Goal: Task Accomplishment & Management: Use online tool/utility

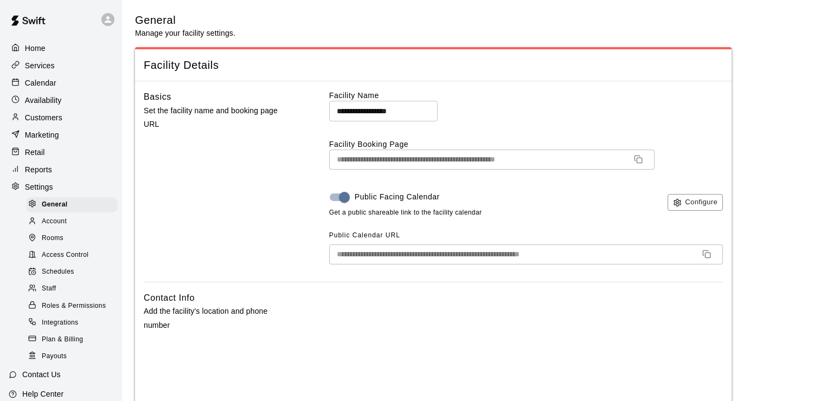
select select "**"
click at [44, 62] on p "Services" at bounding box center [40, 65] width 30 height 11
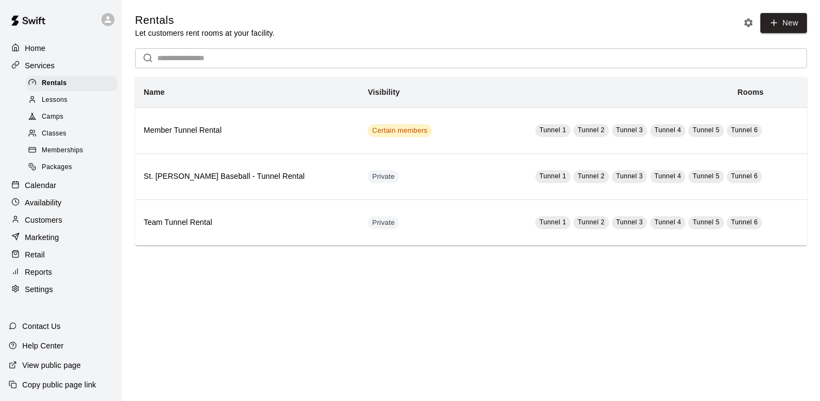
click at [66, 148] on span "Memberships" at bounding box center [62, 150] width 41 height 11
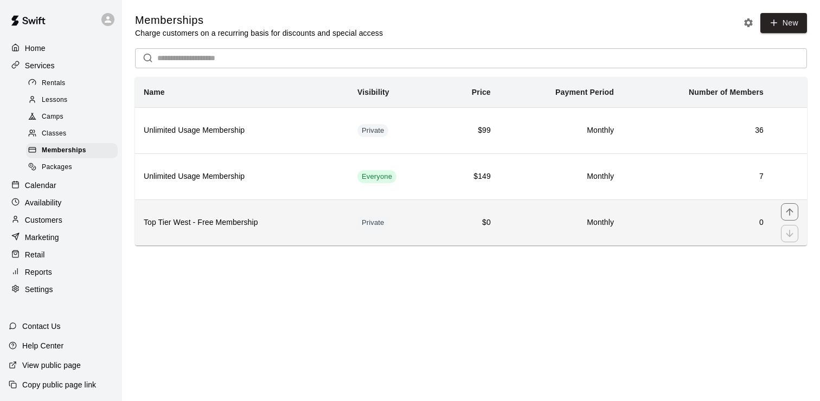
click at [236, 216] on th "Top Tier West - Free Membership" at bounding box center [242, 223] width 214 height 46
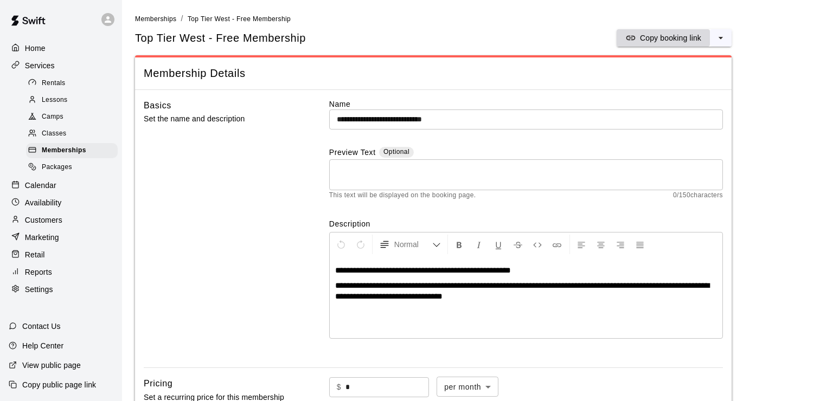
click at [682, 42] on p "Copy booking link" at bounding box center [670, 38] width 61 height 11
click at [46, 185] on p "Calendar" at bounding box center [40, 185] width 31 height 11
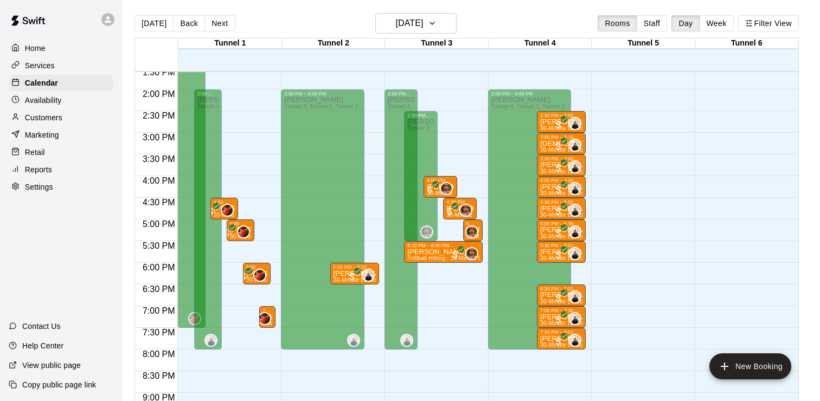
scroll to position [573, 0]
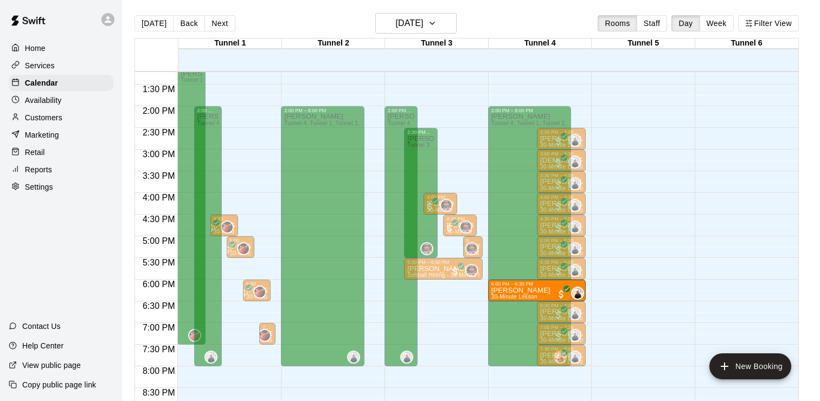
drag, startPoint x: 338, startPoint y: 288, endPoint x: 549, endPoint y: 291, distance: 210.9
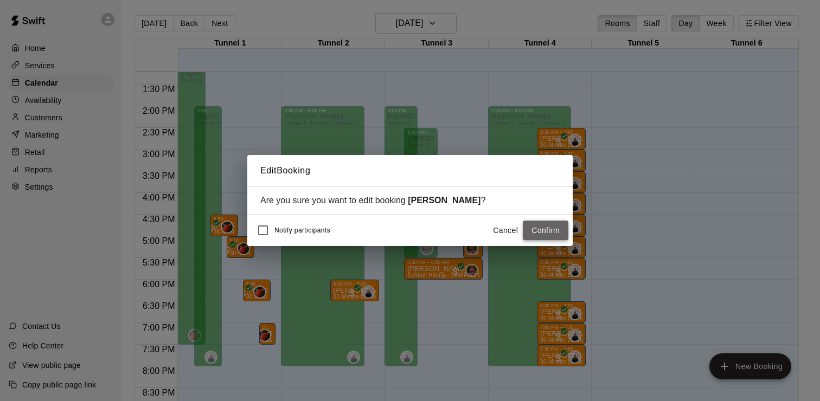
click at [551, 230] on button "Confirm" at bounding box center [546, 231] width 46 height 20
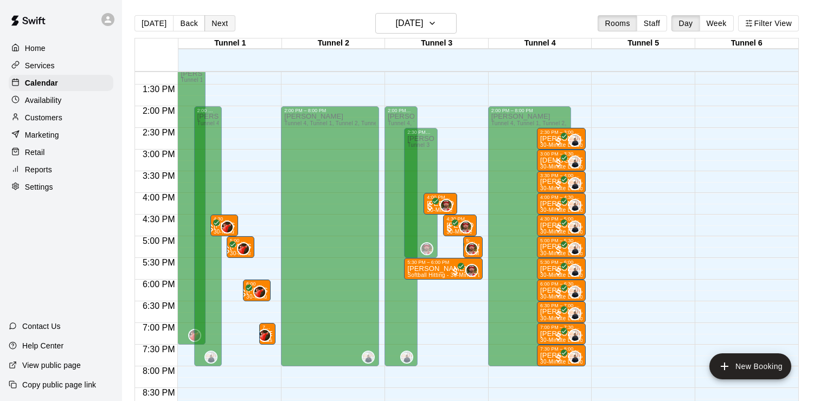
click at [217, 24] on button "Next" at bounding box center [219, 23] width 30 height 16
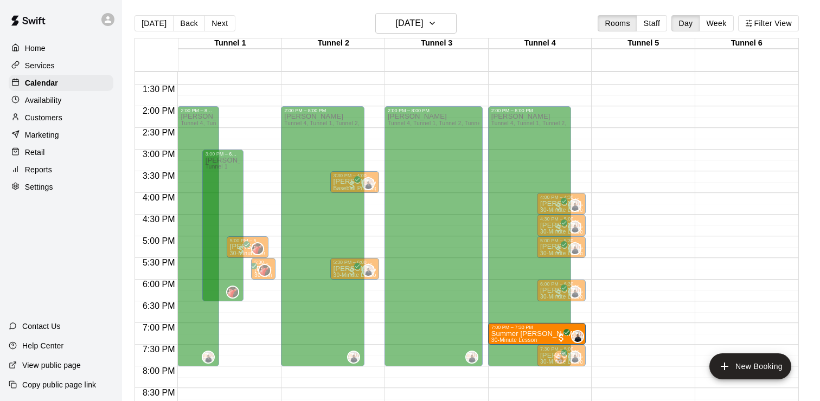
drag, startPoint x: 226, startPoint y: 331, endPoint x: 521, endPoint y: 333, distance: 295.5
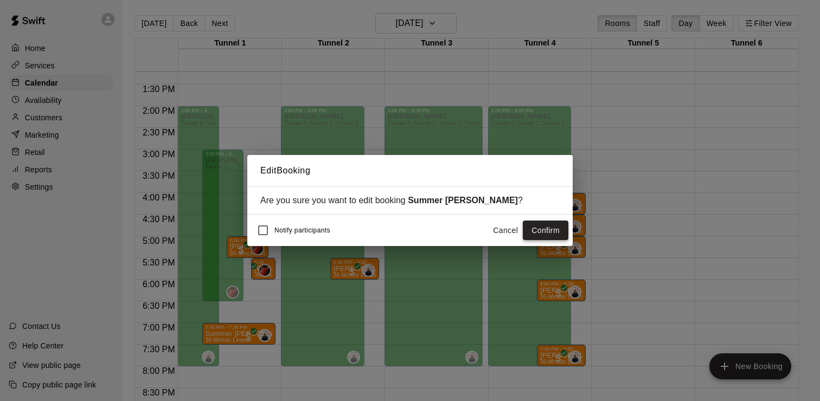
click at [536, 227] on button "Confirm" at bounding box center [546, 231] width 46 height 20
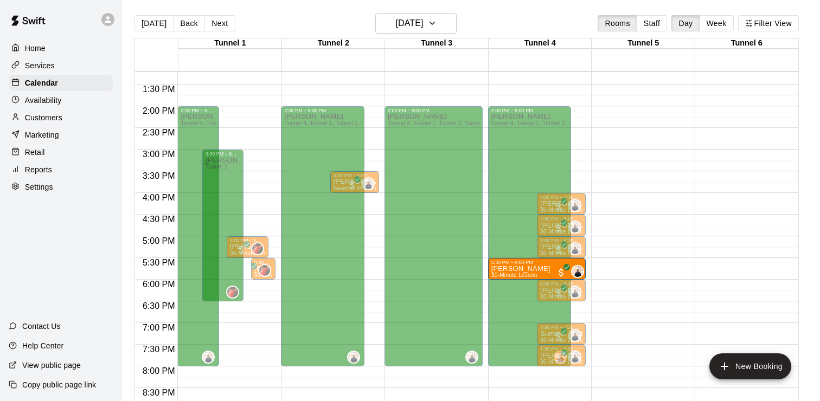
drag, startPoint x: 343, startPoint y: 267, endPoint x: 518, endPoint y: 268, distance: 174.6
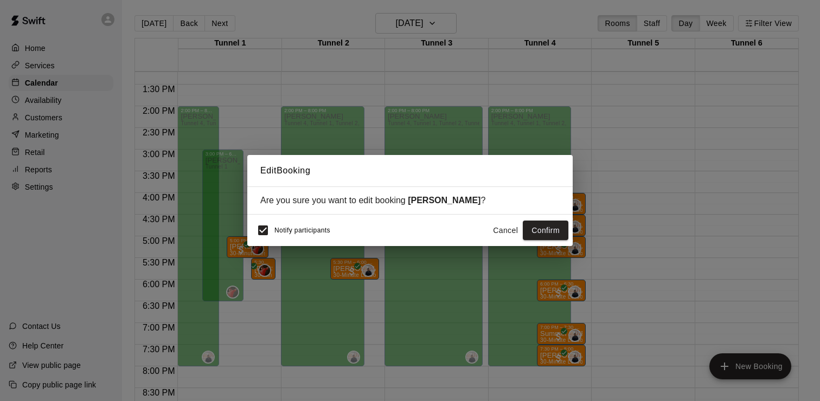
click at [320, 229] on span "Notify participants" at bounding box center [302, 231] width 56 height 8
click at [538, 231] on button "Confirm" at bounding box center [546, 231] width 46 height 20
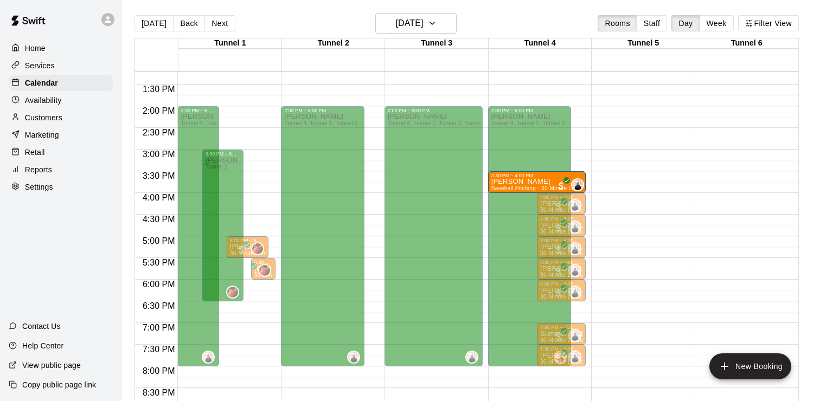
drag, startPoint x: 341, startPoint y: 179, endPoint x: 518, endPoint y: 181, distance: 177.3
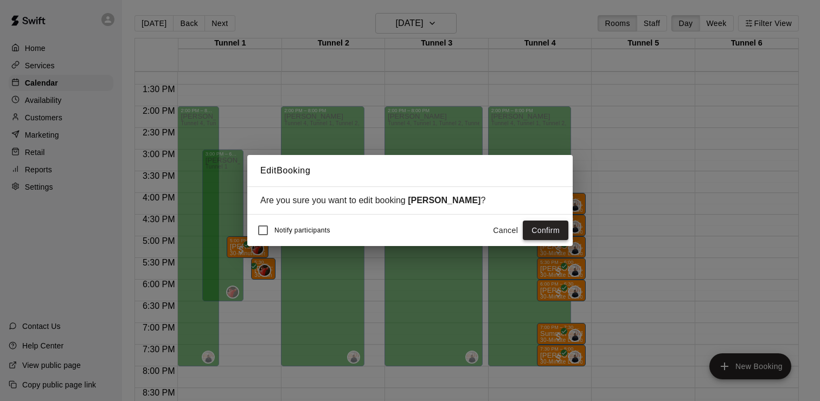
click at [539, 226] on button "Confirm" at bounding box center [546, 231] width 46 height 20
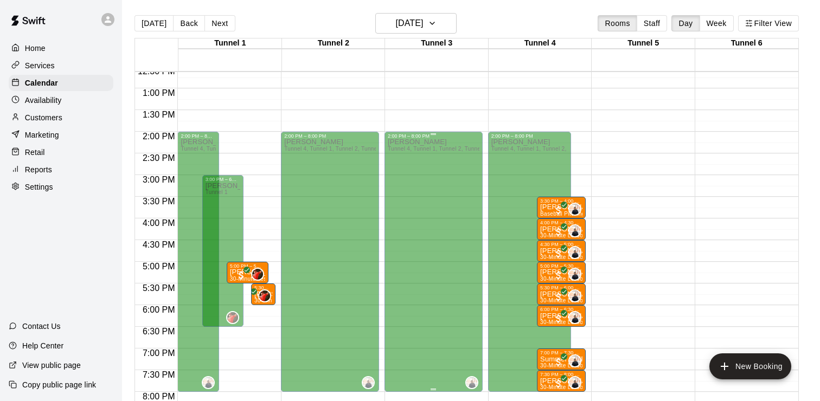
scroll to position [575, 0]
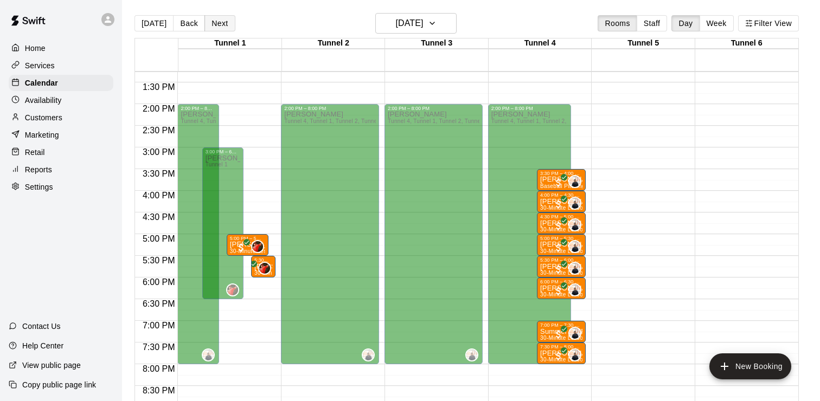
click at [223, 27] on button "Next" at bounding box center [219, 23] width 30 height 16
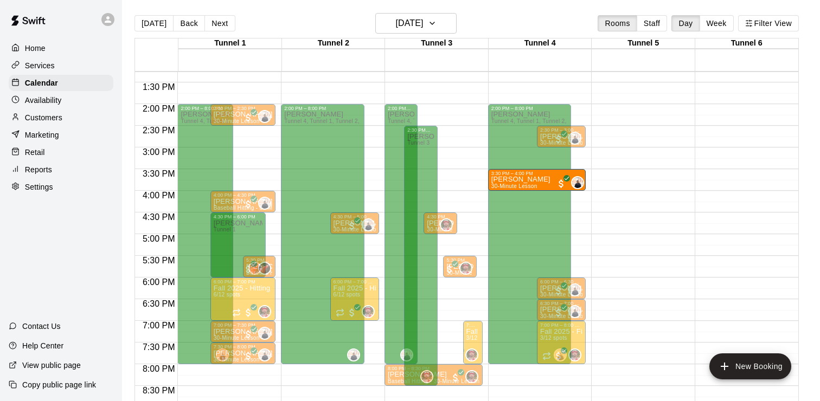
drag, startPoint x: 237, startPoint y: 182, endPoint x: 490, endPoint y: 187, distance: 252.7
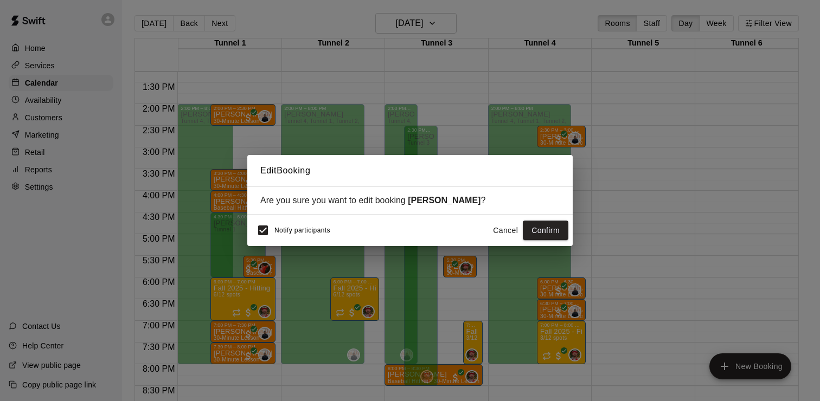
click at [299, 229] on span "Notify participants" at bounding box center [302, 231] width 56 height 8
click at [554, 226] on button "Confirm" at bounding box center [546, 231] width 46 height 20
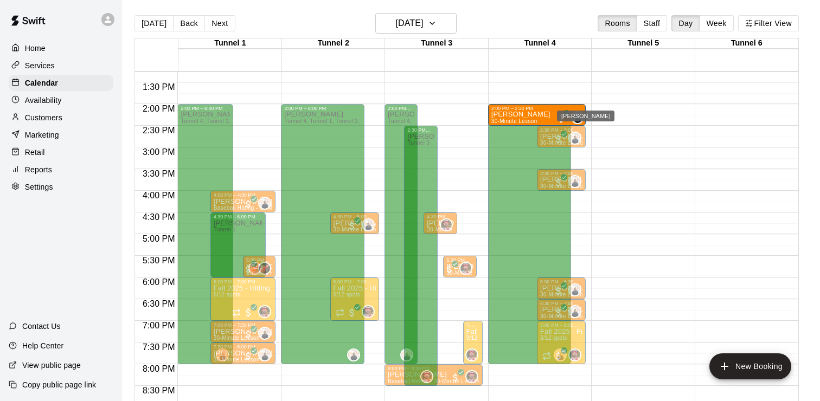
drag, startPoint x: 228, startPoint y: 113, endPoint x: 571, endPoint y: 114, distance: 343.2
drag, startPoint x: 228, startPoint y: 115, endPoint x: 519, endPoint y: 116, distance: 291.7
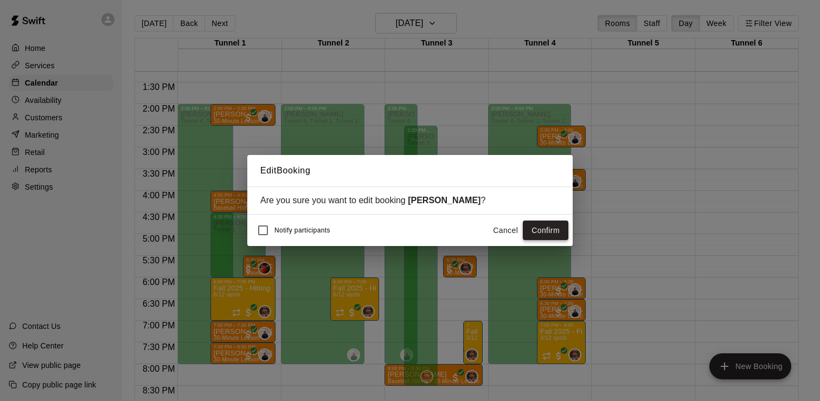
click at [539, 229] on button "Confirm" at bounding box center [546, 231] width 46 height 20
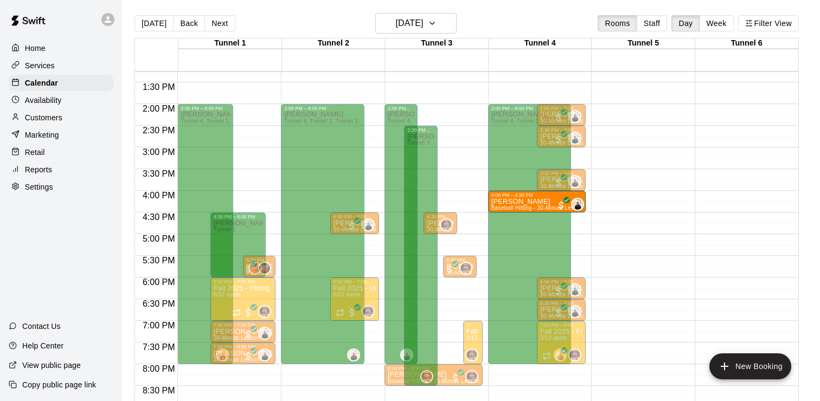
drag, startPoint x: 223, startPoint y: 201, endPoint x: 509, endPoint y: 203, distance: 286.3
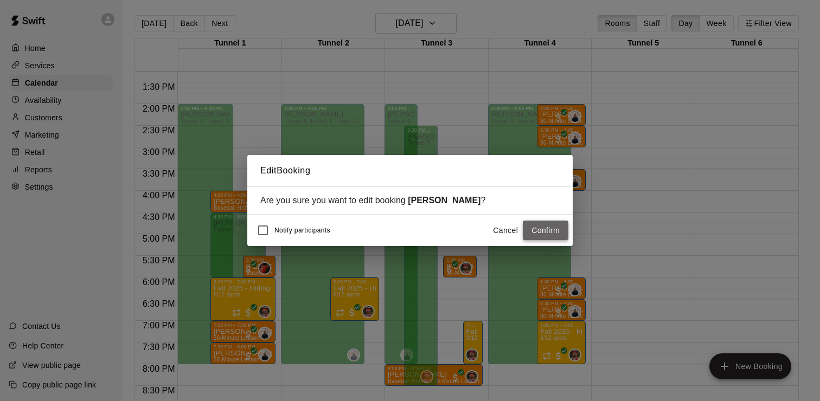
click at [550, 234] on button "Confirm" at bounding box center [546, 231] width 46 height 20
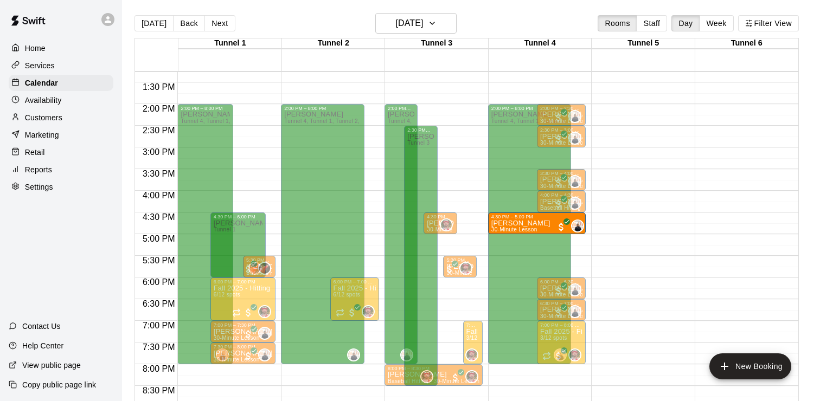
drag, startPoint x: 344, startPoint y: 223, endPoint x: 518, endPoint y: 224, distance: 174.0
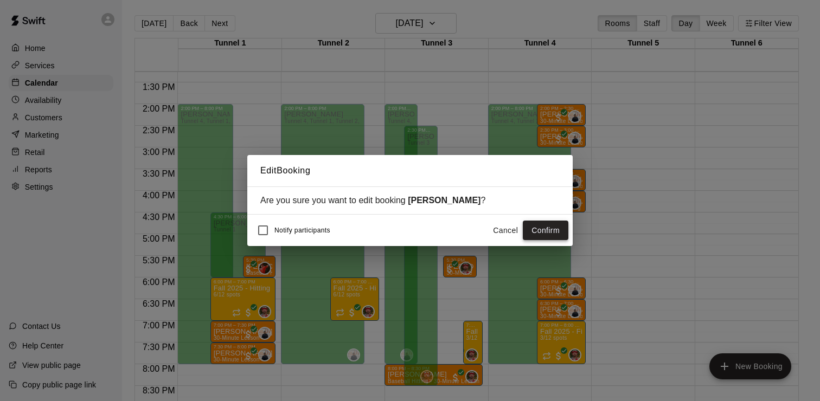
click at [545, 232] on button "Confirm" at bounding box center [546, 231] width 46 height 20
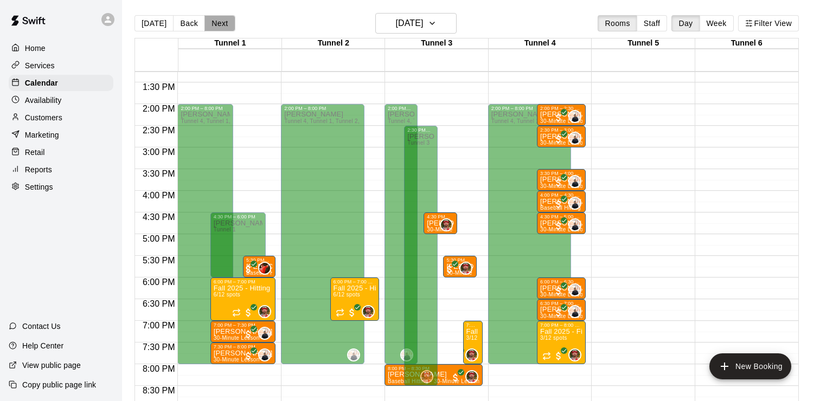
click at [222, 17] on button "Next" at bounding box center [219, 23] width 30 height 16
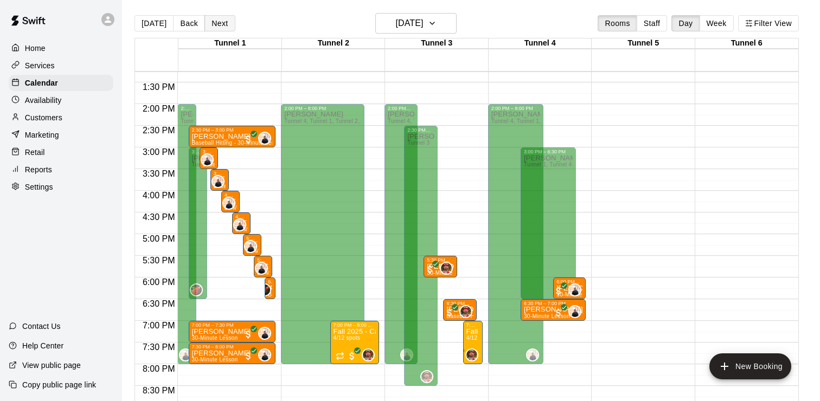
click at [220, 20] on button "Next" at bounding box center [219, 23] width 30 height 16
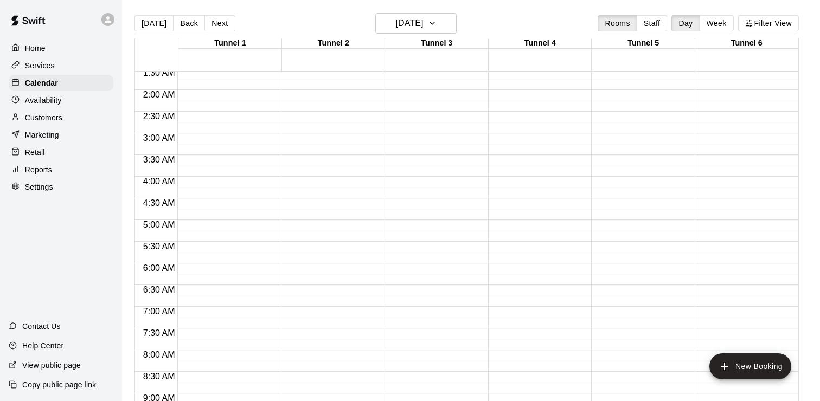
scroll to position [30, 0]
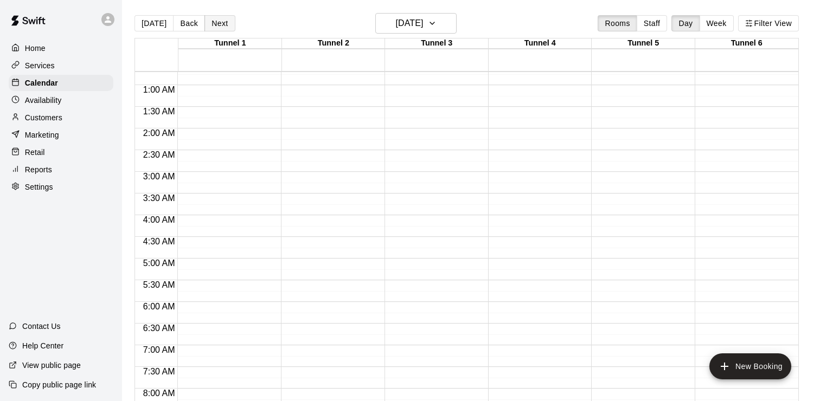
click at [220, 23] on button "Next" at bounding box center [219, 23] width 30 height 16
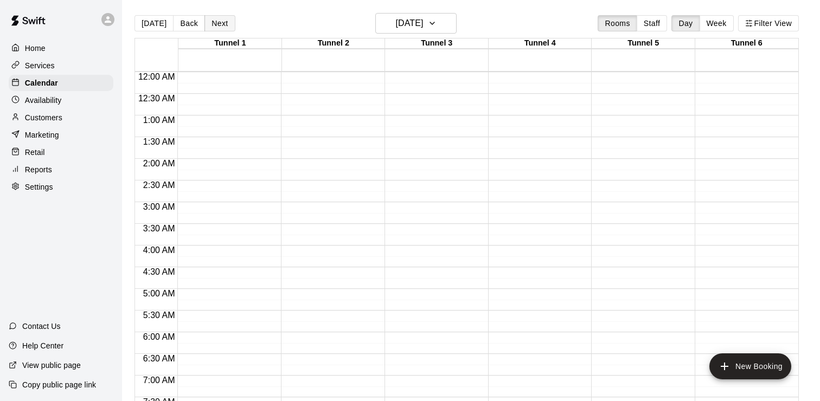
click at [219, 29] on button "Next" at bounding box center [219, 23] width 30 height 16
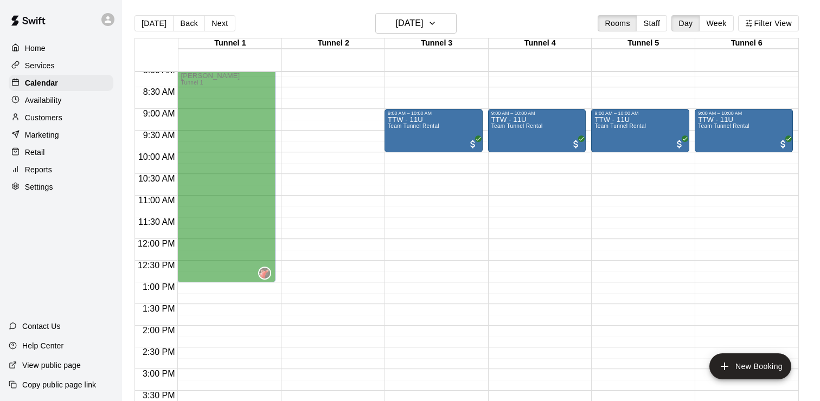
scroll to position [292, 0]
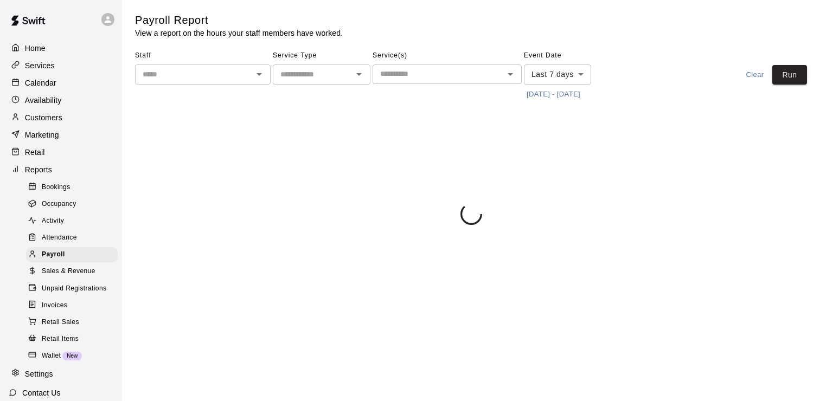
click at [546, 98] on button "[DATE] - [DATE]" at bounding box center [553, 94] width 59 height 17
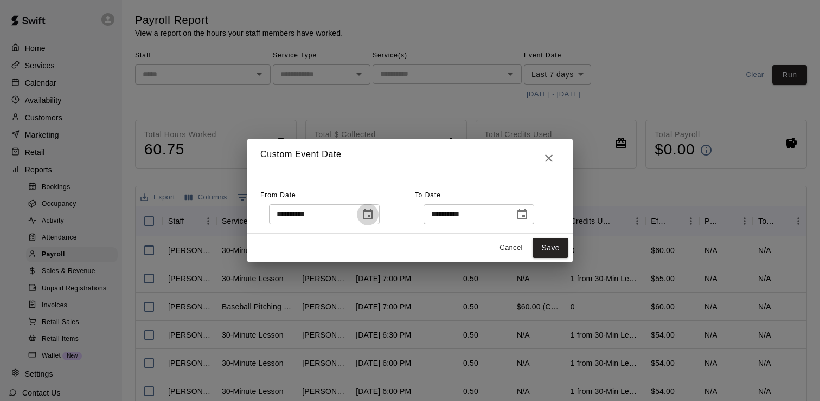
click at [370, 211] on icon "Choose date, selected date is Sep 8, 2025" at bounding box center [368, 214] width 10 height 11
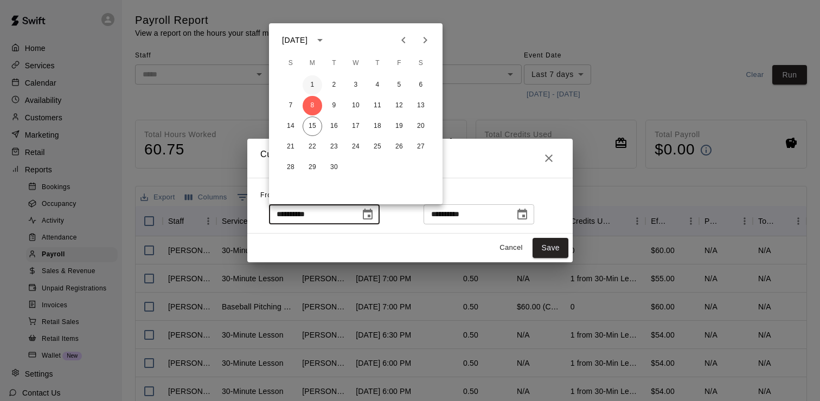
click at [308, 84] on button "1" at bounding box center [313, 85] width 20 height 20
type input "**********"
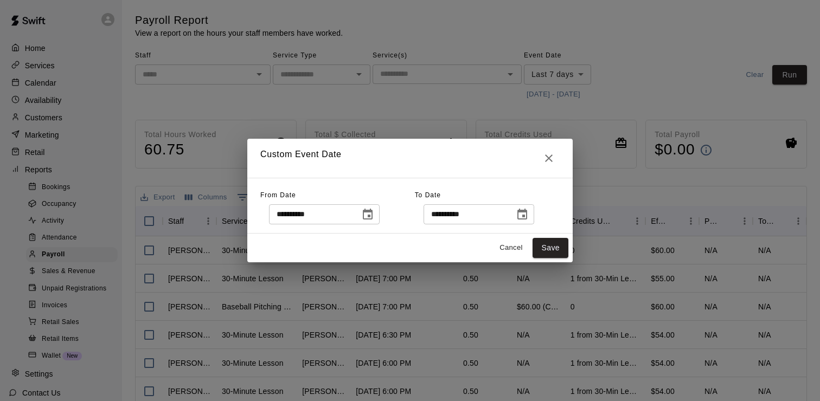
click at [525, 215] on icon "Choose date, selected date is Sep 15, 2025" at bounding box center [522, 214] width 10 height 11
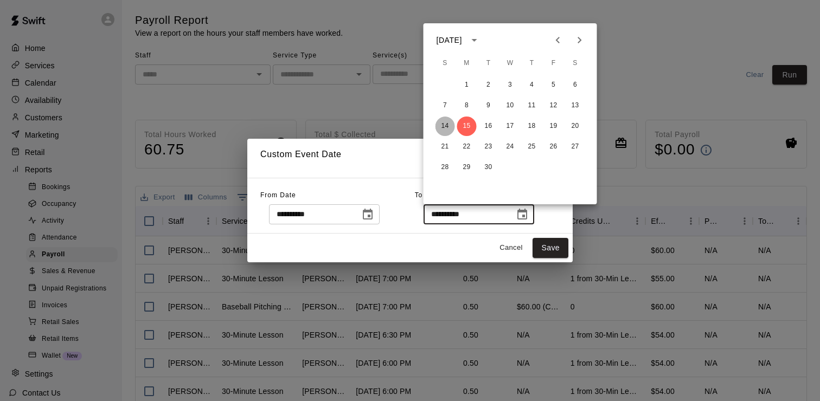
click at [447, 120] on button "14" at bounding box center [445, 127] width 20 height 20
type input "**********"
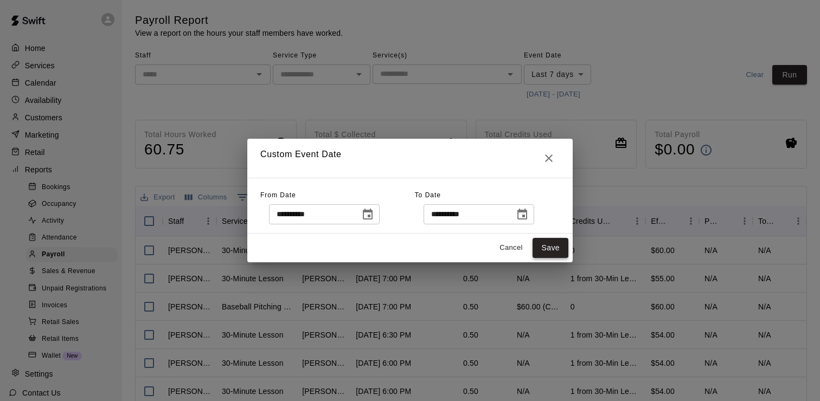
click at [558, 254] on button "Save" at bounding box center [550, 248] width 36 height 20
type input "******"
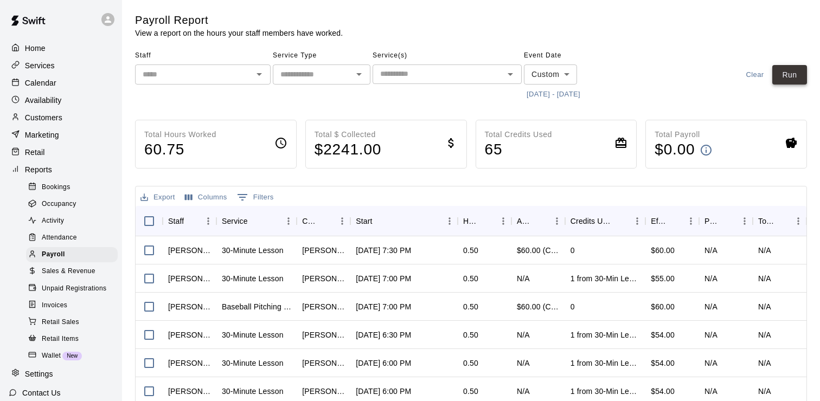
click at [781, 68] on button "Run" at bounding box center [789, 75] width 35 height 20
click at [171, 192] on button "Export" at bounding box center [158, 197] width 40 height 17
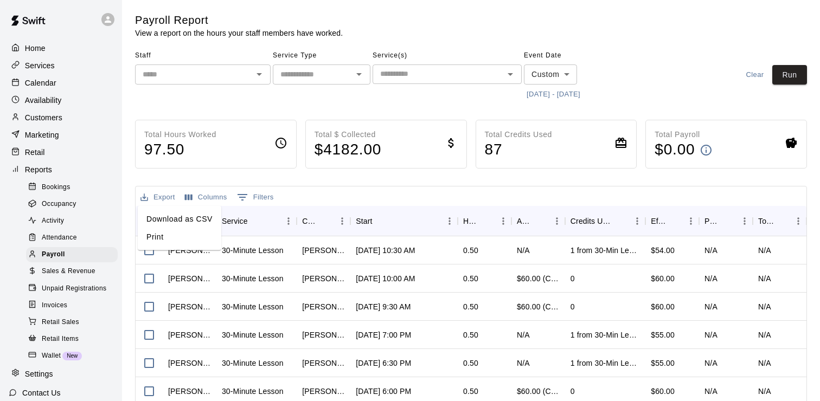
click at [202, 218] on li "Download as CSV" at bounding box center [179, 219] width 83 height 18
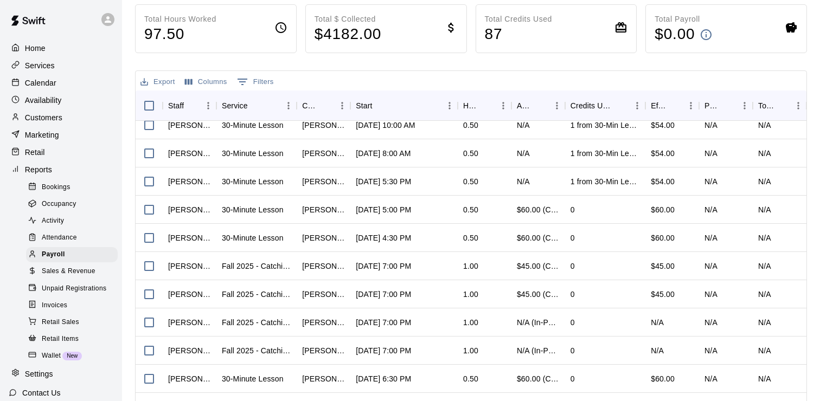
scroll to position [169, 0]
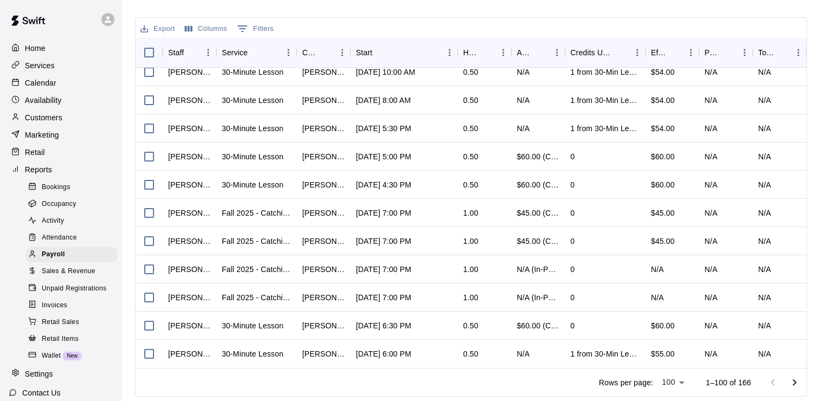
click at [795, 377] on icon "Go to next page" at bounding box center [794, 382] width 13 height 13
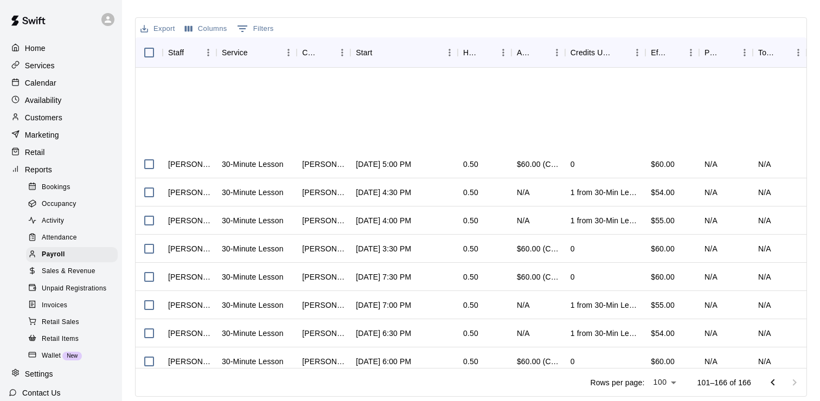
scroll to position [629, 0]
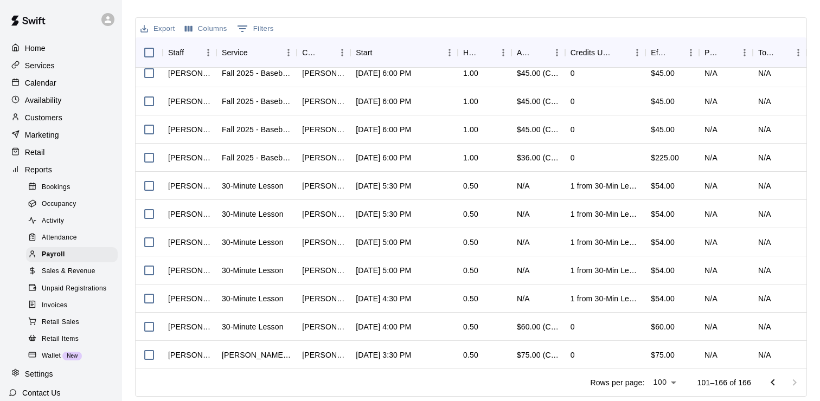
click at [782, 378] on button "Go to previous page" at bounding box center [773, 383] width 22 height 22
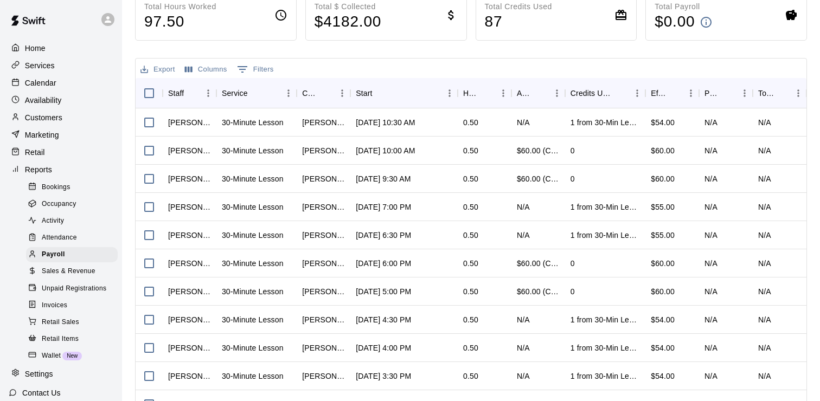
scroll to position [0, 0]
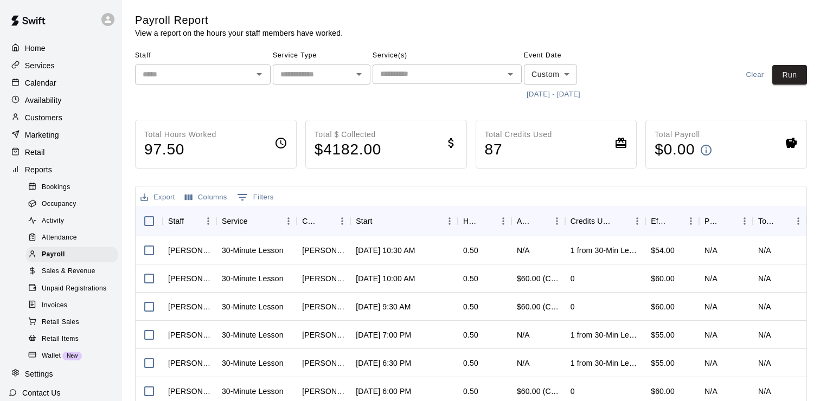
click at [261, 73] on icon "Open" at bounding box center [259, 74] width 13 height 13
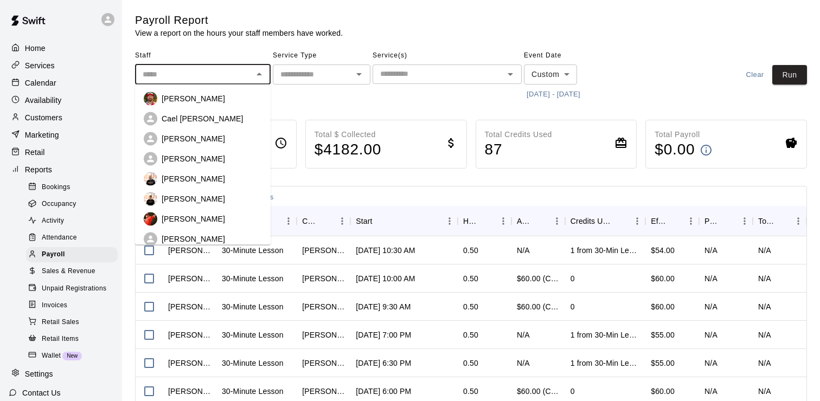
click at [242, 89] on li "[PERSON_NAME]" at bounding box center [203, 99] width 136 height 20
type input "**********"
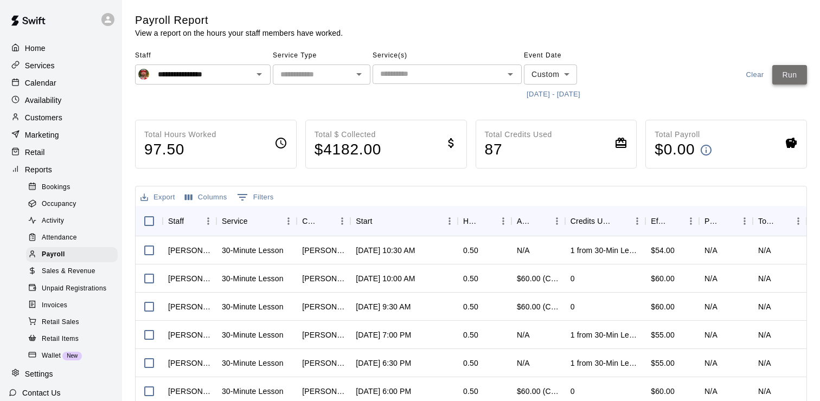
click at [795, 75] on button "Run" at bounding box center [789, 75] width 35 height 20
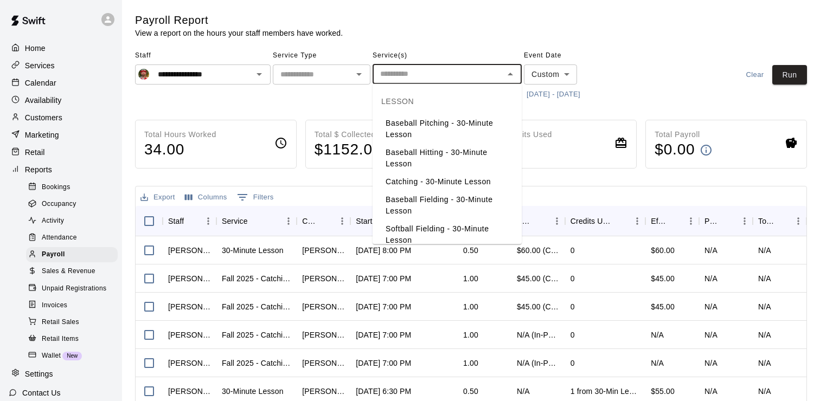
click at [452, 72] on input "text" at bounding box center [438, 74] width 125 height 14
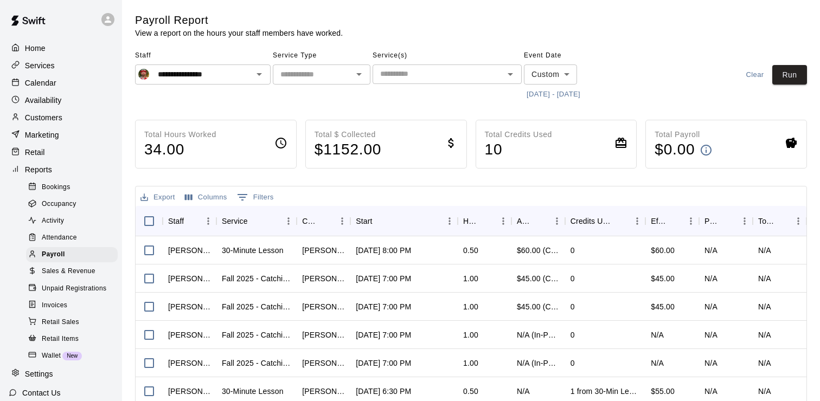
click at [349, 62] on span "Service Type" at bounding box center [322, 55] width 98 height 17
click at [343, 75] on input "text" at bounding box center [312, 75] width 73 height 14
click at [328, 102] on li "Lessons" at bounding box center [322, 98] width 98 height 18
type input "*******"
click at [792, 76] on button "Run" at bounding box center [789, 75] width 35 height 20
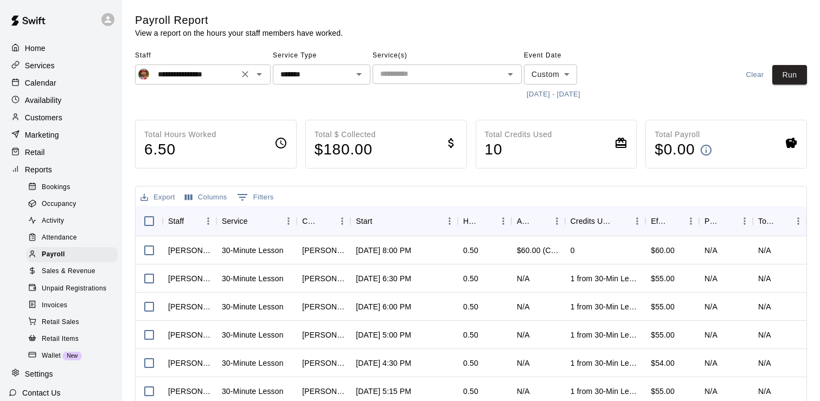
click at [248, 75] on icon "Clear" at bounding box center [245, 74] width 11 height 11
click at [261, 75] on icon "Open" at bounding box center [259, 74] width 13 height 13
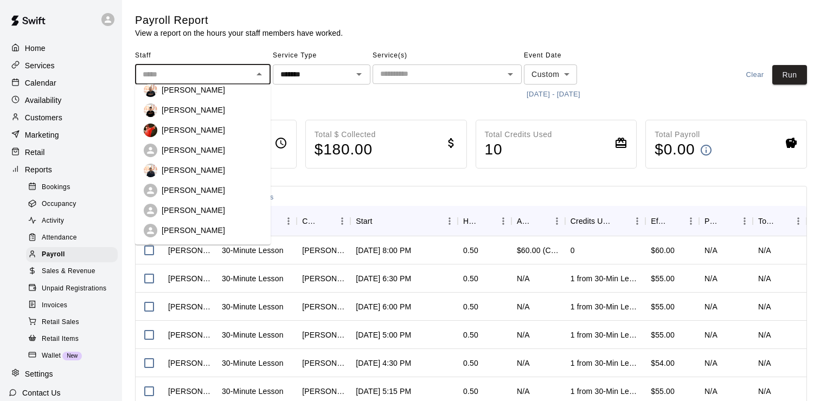
scroll to position [97, 0]
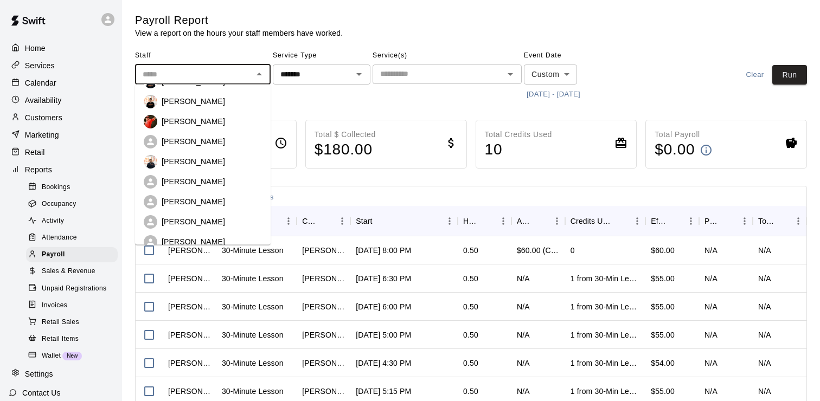
click at [203, 166] on p "[PERSON_NAME]" at bounding box center [193, 162] width 63 height 11
type input "**********"
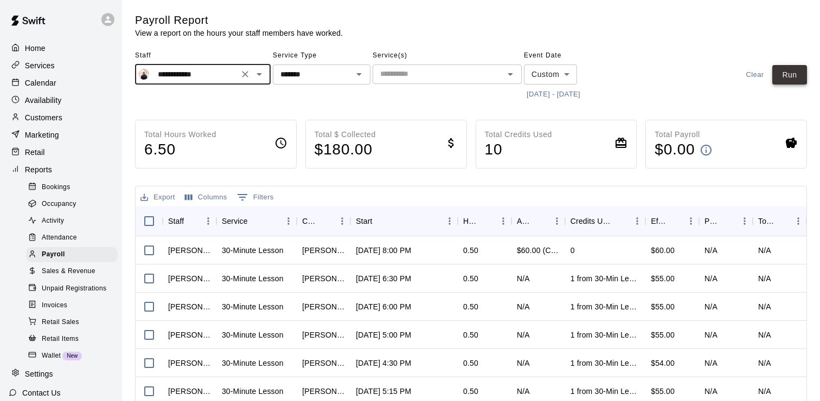
click at [796, 74] on button "Run" at bounding box center [789, 75] width 35 height 20
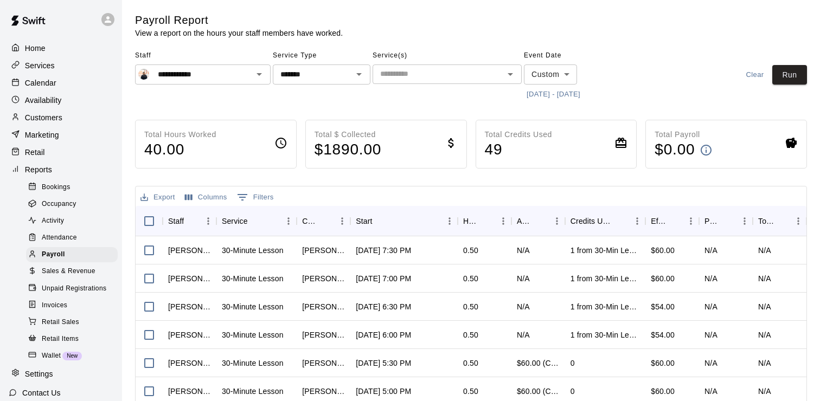
click at [792, 142] on icon at bounding box center [791, 143] width 11 height 10
click at [782, 146] on div "Total Payroll $ 0.00" at bounding box center [726, 144] width 162 height 49
click at [783, 146] on div "Total Payroll $ 0.00" at bounding box center [726, 144] width 162 height 49
